Goal: Task Accomplishment & Management: Manage account settings

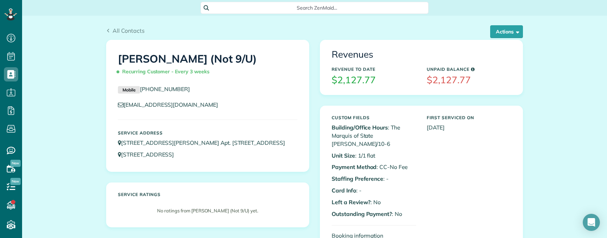
scroll to position [3, 3]
click at [510, 32] on button "Actions" at bounding box center [506, 31] width 33 height 13
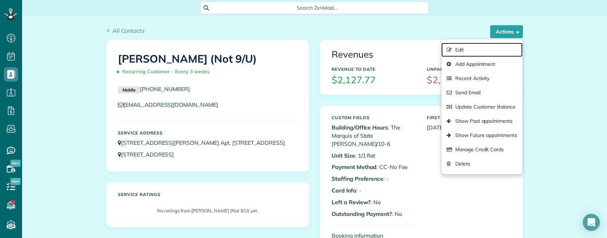
click at [460, 49] on link "Edit" at bounding box center [481, 50] width 81 height 14
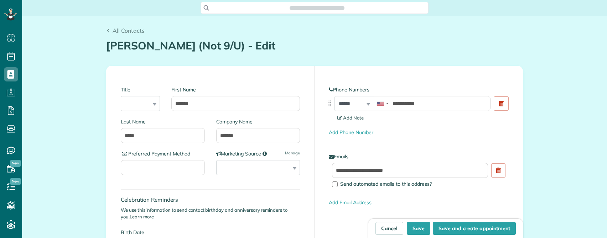
scroll to position [3, 3]
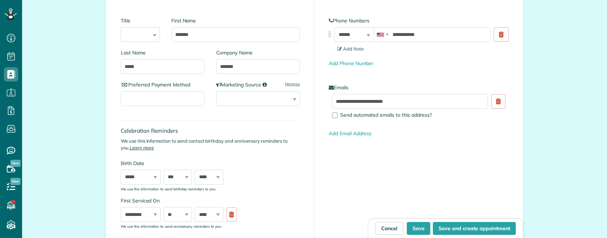
type input "**********"
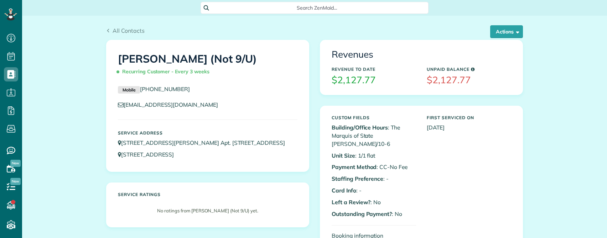
scroll to position [3, 3]
click at [490, 34] on button "Actions" at bounding box center [506, 31] width 33 height 13
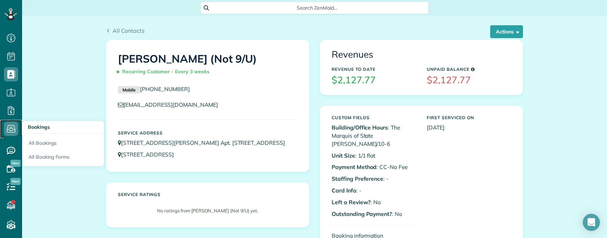
click at [12, 130] on icon at bounding box center [11, 129] width 14 height 14
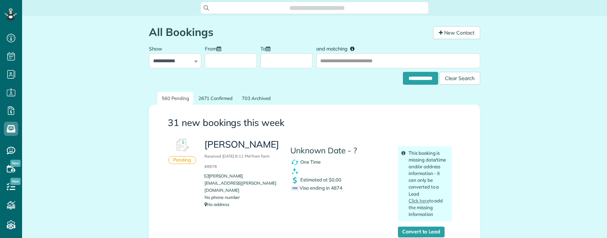
scroll to position [3, 3]
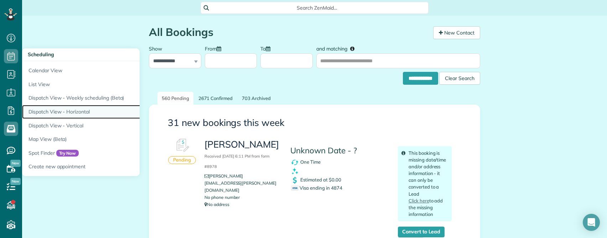
click at [56, 108] on link "Dispatch View - Horizontal" at bounding box center [111, 112] width 178 height 14
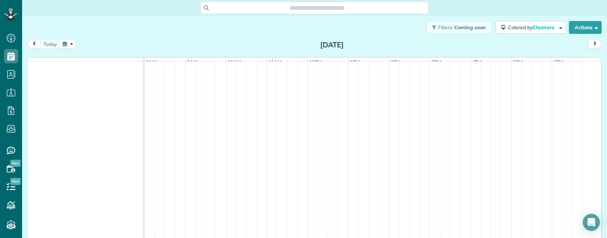
scroll to position [3, 3]
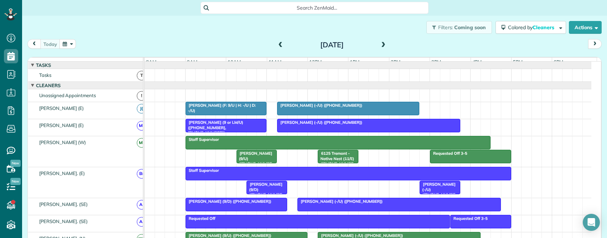
click at [380, 43] on span at bounding box center [383, 45] width 8 height 6
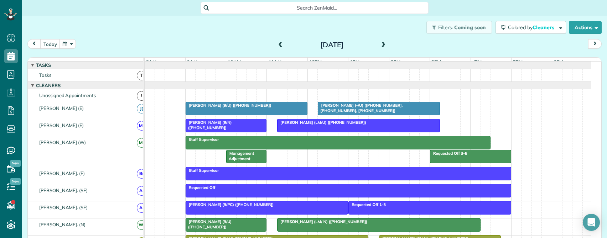
click at [379, 44] on span at bounding box center [383, 45] width 8 height 6
